Goal: Transaction & Acquisition: Purchase product/service

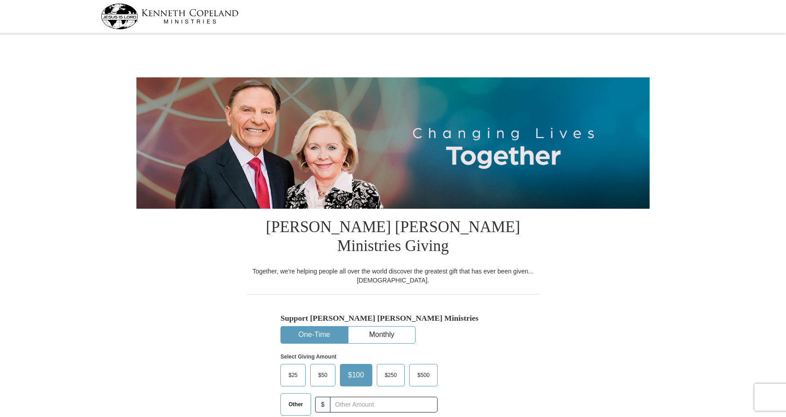
select select "[GEOGRAPHIC_DATA]"
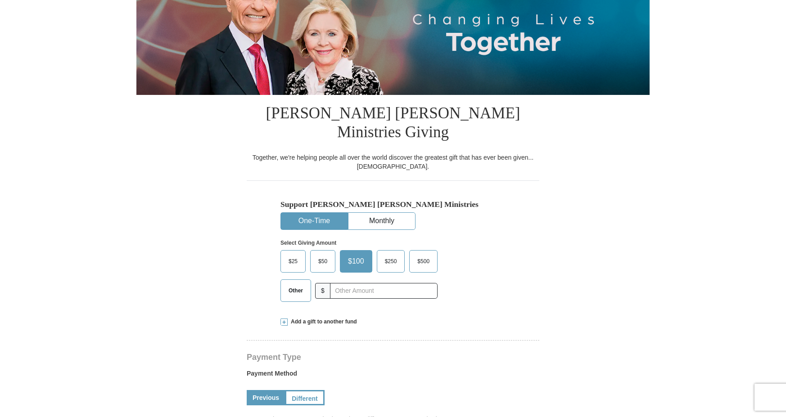
scroll to position [124, 0]
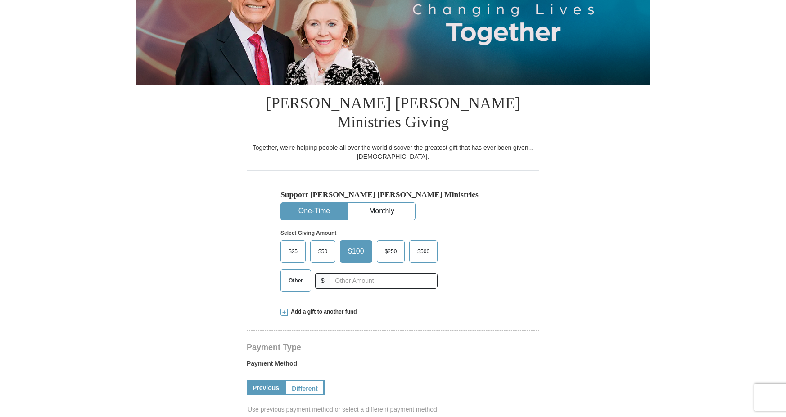
click at [304, 274] on span "Other" at bounding box center [295, 281] width 23 height 14
click at [0, 0] on input "Other" at bounding box center [0, 0] width 0 height 0
click at [356, 273] on input "text" at bounding box center [384, 281] width 100 height 16
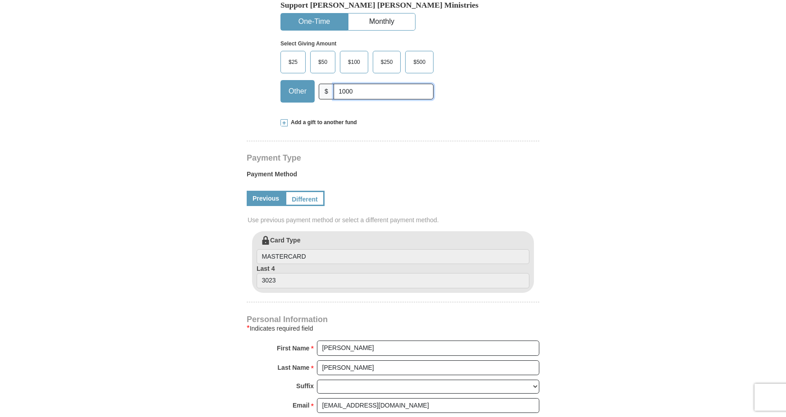
scroll to position [315, 0]
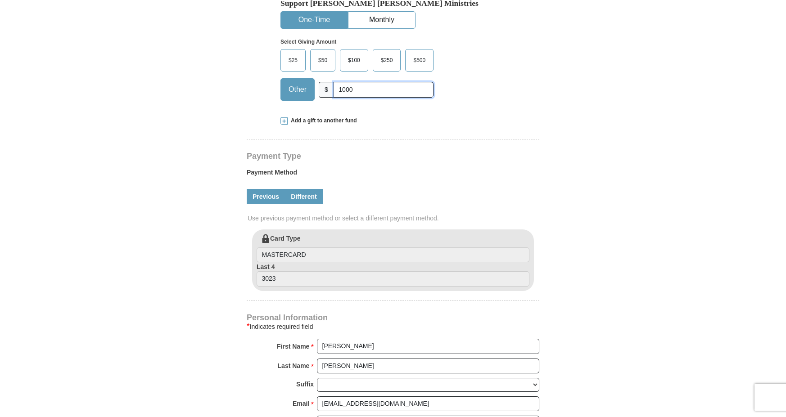
type input "1000"
click at [304, 189] on link "Different" at bounding box center [304, 196] width 38 height 15
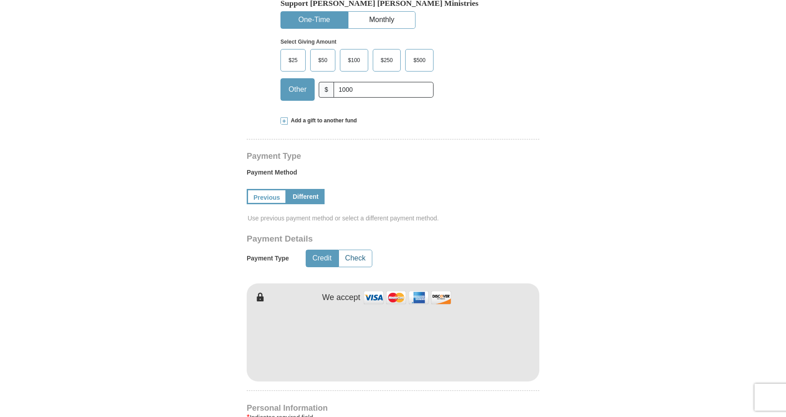
click at [360, 250] on button "Check" at bounding box center [355, 258] width 33 height 17
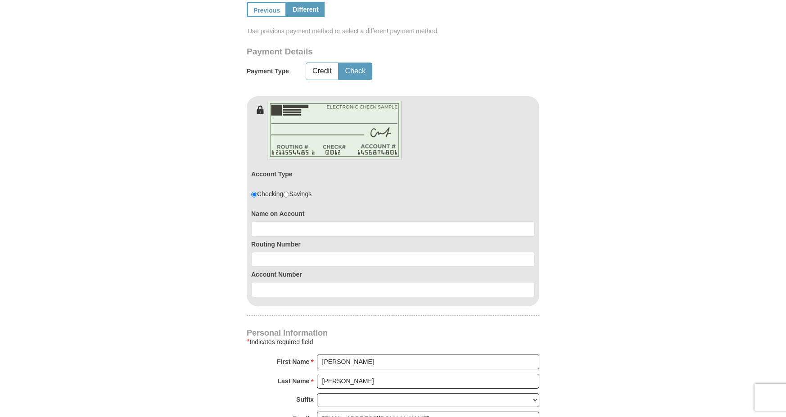
scroll to position [506, 0]
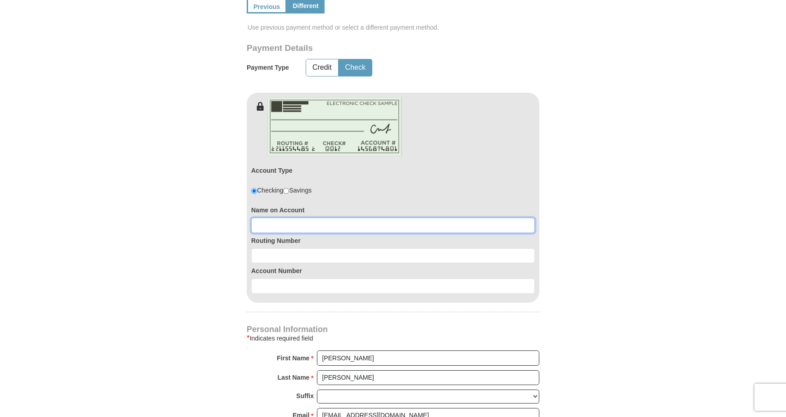
click at [378, 218] on input at bounding box center [393, 225] width 284 height 15
click at [284, 218] on input at bounding box center [393, 225] width 284 height 15
click at [338, 218] on input "R" at bounding box center [393, 225] width 284 height 15
type input "R. [PERSON_NAME] and [PERSON_NAME]"
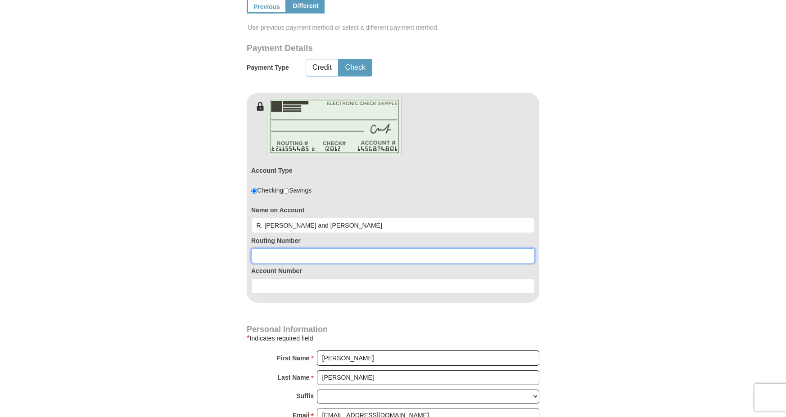
paste input "113122655"
type input "113122655"
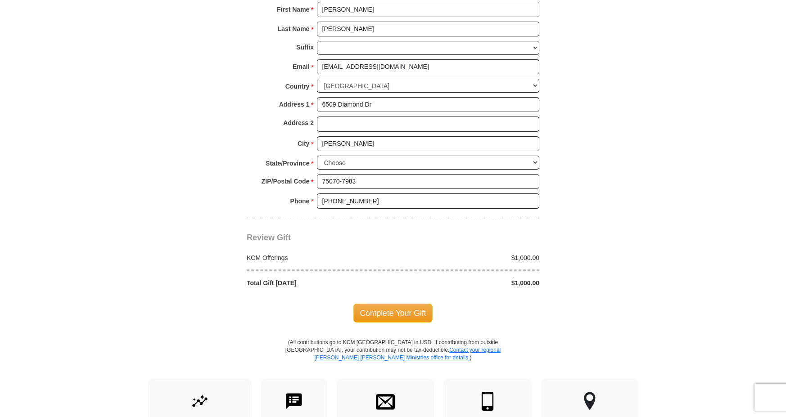
scroll to position [873, 0]
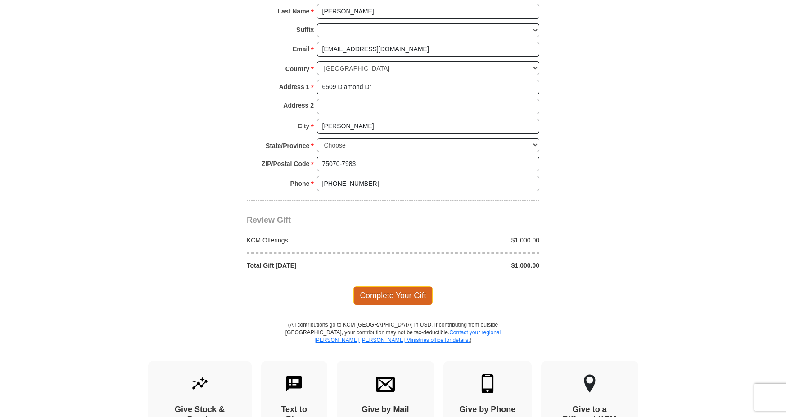
type input "103139820"
click at [410, 286] on span "Complete Your Gift" at bounding box center [393, 295] width 80 height 19
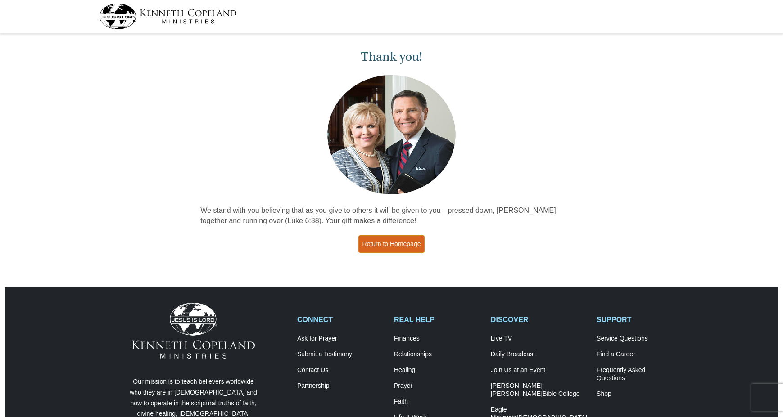
click at [406, 243] on link "Return to Homepage" at bounding box center [391, 245] width 67 height 18
